Goal: Transaction & Acquisition: Purchase product/service

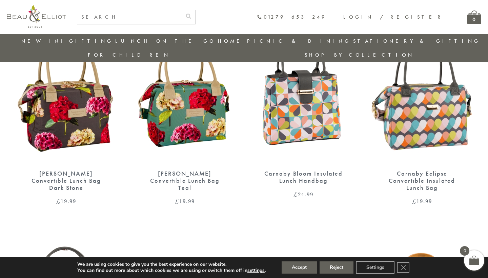
scroll to position [286, 0]
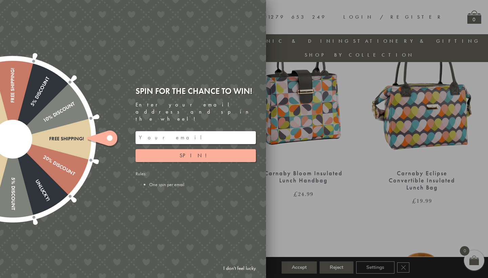
click at [187, 133] on input "email" at bounding box center [196, 137] width 120 height 13
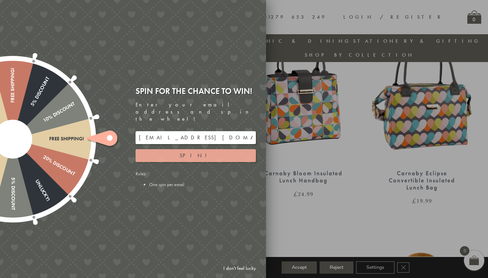
click at [190, 152] on span "Spin!" at bounding box center [196, 155] width 32 height 7
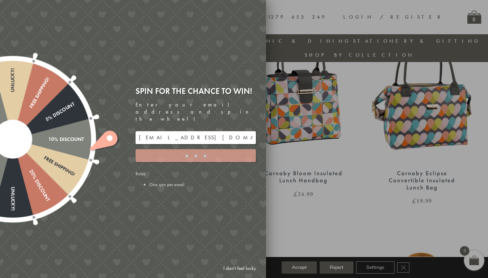
type input "5GCG59DK"
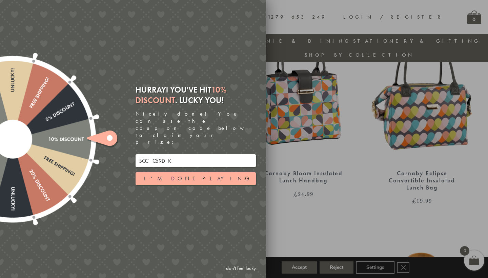
drag, startPoint x: 195, startPoint y: 154, endPoint x: 121, endPoint y: 147, distance: 73.9
click at [121, 147] on div "Free shipping! 20% Discount Unlucky! 5% Discount 10% Discount Unlucky! 15% Disc…" at bounding box center [95, 139] width 343 height 278
click at [353, 62] on div at bounding box center [244, 139] width 488 height 278
click at [228, 266] on link "I don't feel lucky" at bounding box center [239, 268] width 39 height 13
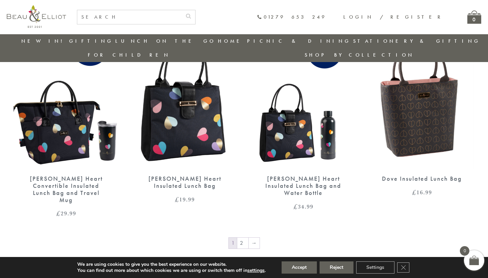
scroll to position [1101, 0]
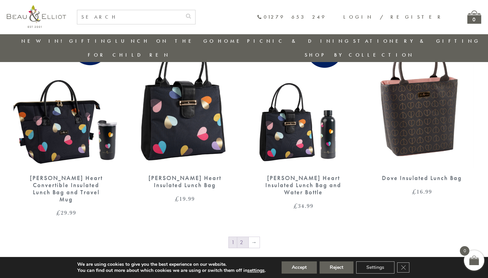
click at [246, 237] on link "2" at bounding box center [242, 242] width 11 height 11
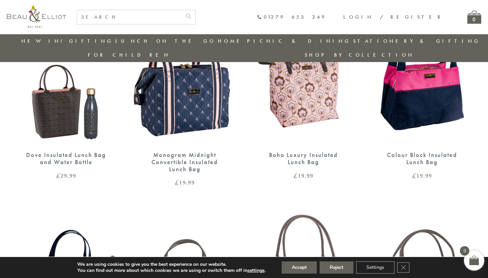
scroll to position [295, 0]
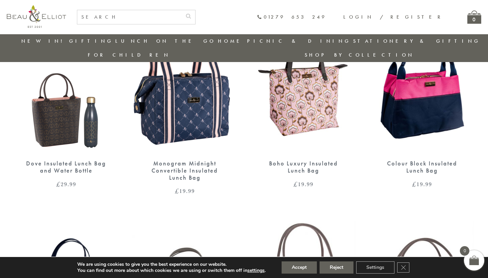
click at [50, 121] on img at bounding box center [66, 86] width 105 height 136
click at [50, 120] on img at bounding box center [66, 86] width 105 height 136
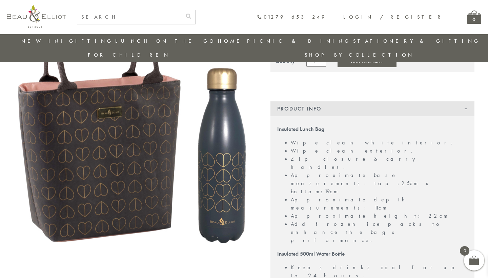
scroll to position [93, 0]
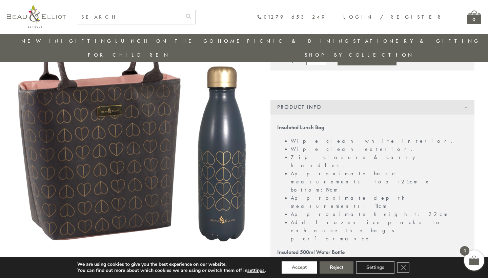
click at [305, 268] on button "Accept" at bounding box center [299, 268] width 35 height 12
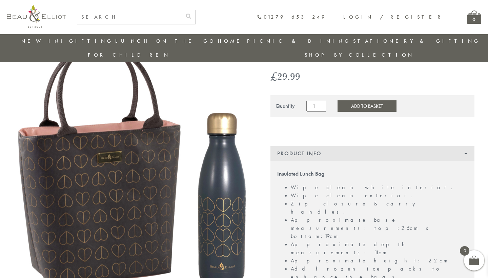
scroll to position [47, 0]
click at [354, 100] on button "Add to Basket" at bounding box center [367, 106] width 59 height 12
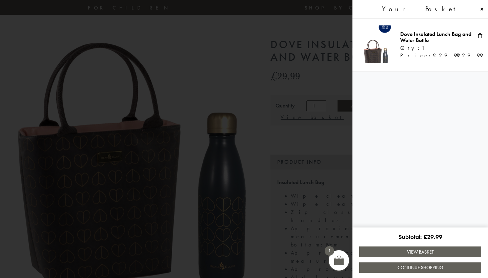
click at [425, 253] on link "View Basket" at bounding box center [421, 252] width 122 height 11
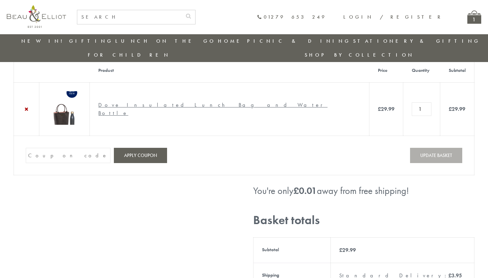
scroll to position [28, 0]
click at [57, 148] on input "Coupon:" at bounding box center [68, 155] width 85 height 15
paste input "5GCG59DK"
type input "5GCG59DK"
click at [137, 148] on button "Apply coupon" at bounding box center [140, 155] width 53 height 15
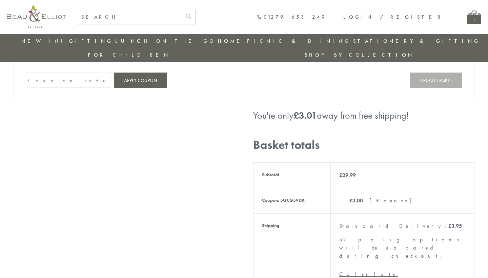
scroll to position [131, 0]
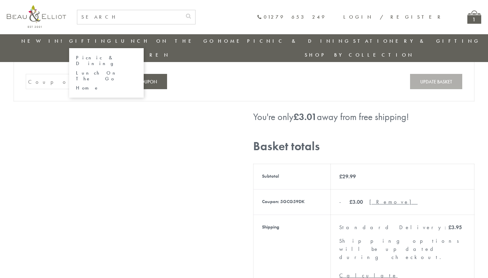
click at [87, 70] on link "Lunch On The Go" at bounding box center [106, 76] width 61 height 12
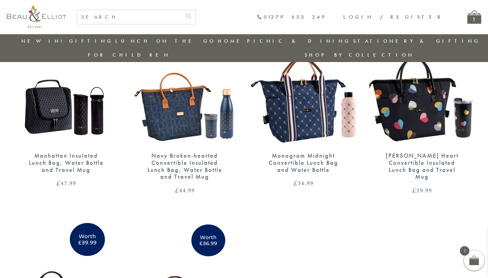
scroll to position [82, 0]
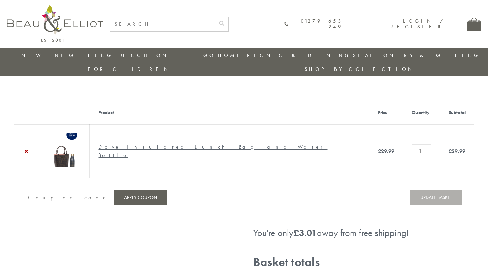
click at [49, 55] on link "New in!" at bounding box center [43, 55] width 45 height 7
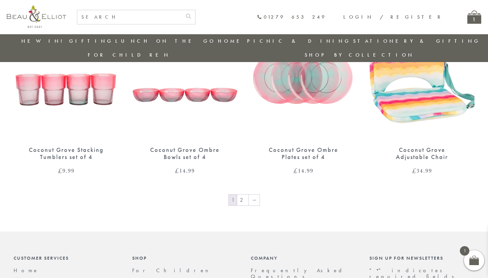
scroll to position [1117, 0]
click at [245, 195] on link "2" at bounding box center [242, 200] width 11 height 11
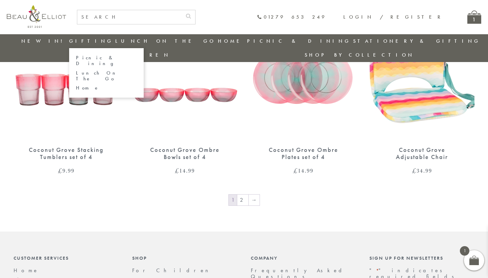
click at [88, 70] on link "Lunch On The Go" at bounding box center [106, 76] width 61 height 12
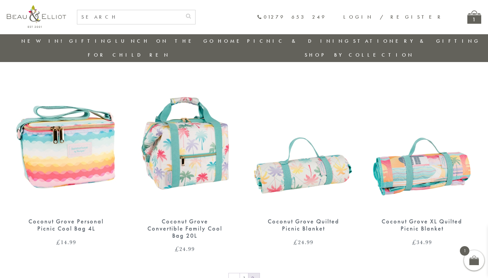
scroll to position [238, 0]
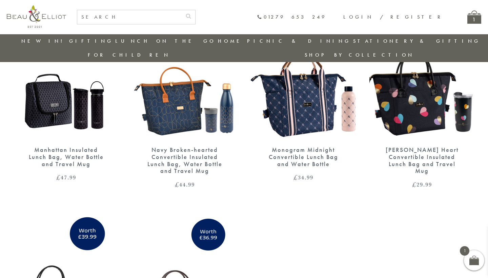
scroll to position [81, 0]
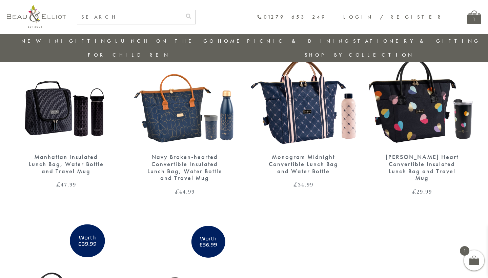
click at [64, 154] on div "Manhattan Insulated Lunch Bag, Water Bottle and Travel Mug" at bounding box center [65, 164] width 81 height 21
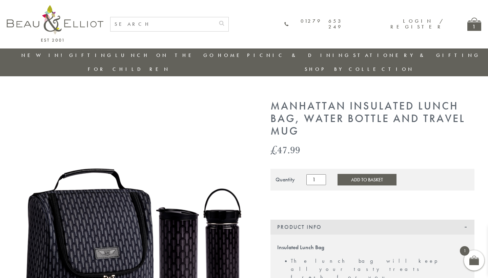
click at [340, 174] on button "Add to Basket" at bounding box center [367, 180] width 59 height 12
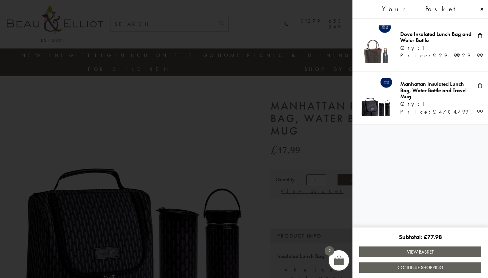
click at [480, 36] on span at bounding box center [480, 35] width 5 height 5
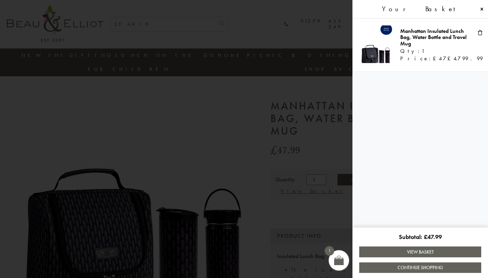
click at [421, 254] on link "View Basket" at bounding box center [421, 252] width 122 height 11
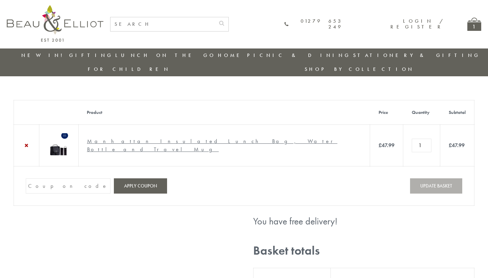
click at [80, 188] on input "Coupon:" at bounding box center [68, 185] width 85 height 15
paste input "5GCG59DK"
type input "5GCG59DK"
click at [140, 184] on button "Apply coupon" at bounding box center [140, 185] width 53 height 15
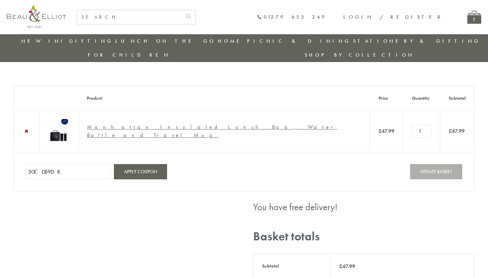
scroll to position [2, 0]
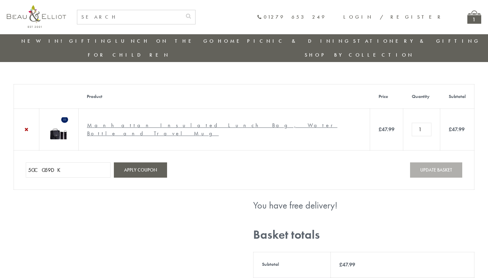
click at [180, 122] on link "Manhattan Insulated Lunch Bag, Water Bottle and Travel Mug" at bounding box center [212, 129] width 251 height 15
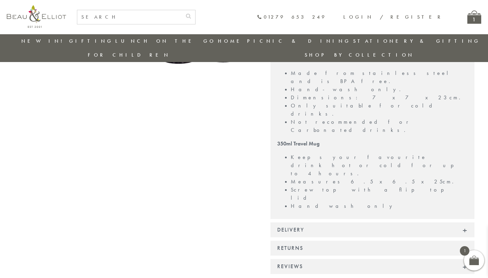
scroll to position [266, 0]
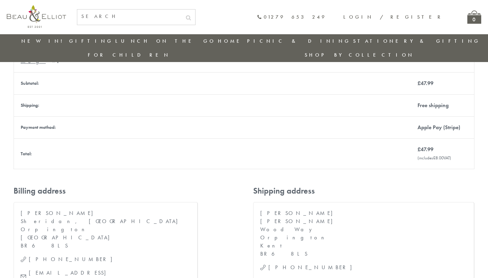
scroll to position [127, 0]
